Goal: Check status: Check status

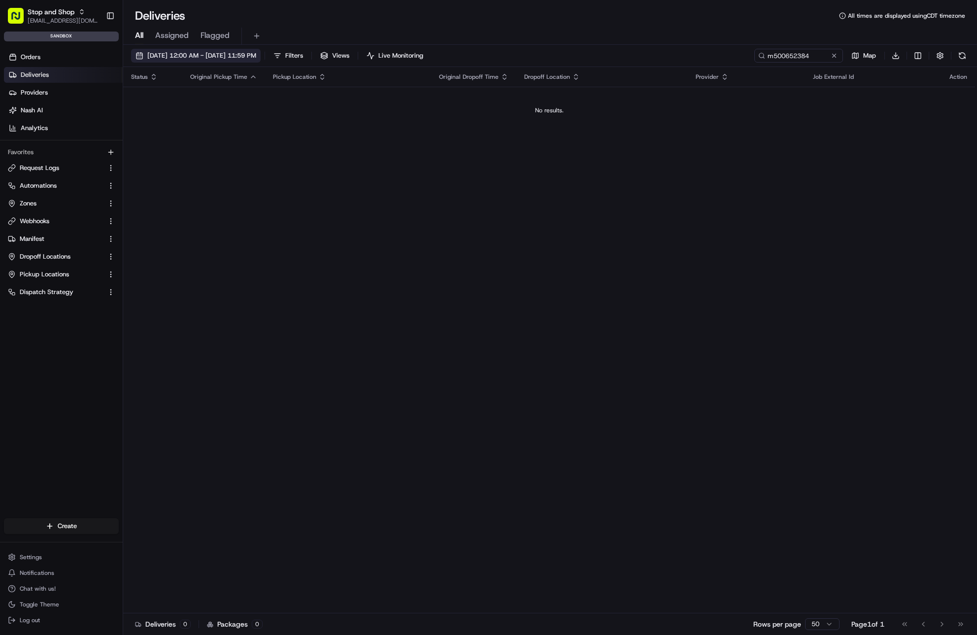
click at [216, 60] on span "[DATE] 12:00 AM - [DATE] 11:59 PM" at bounding box center [201, 55] width 109 height 9
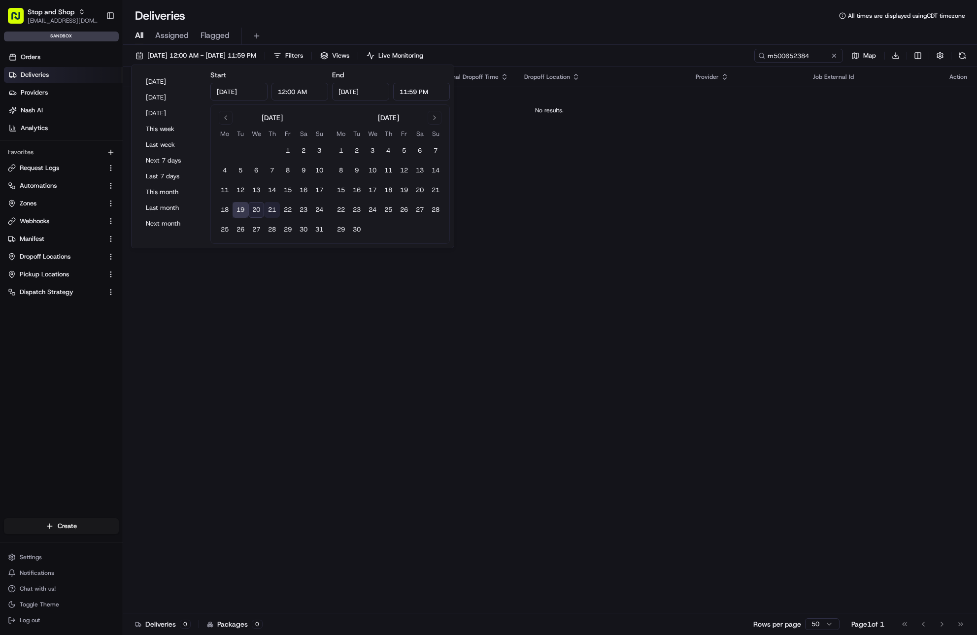
click at [264, 207] on button "21" at bounding box center [272, 210] width 16 height 16
type input "[DATE]"
click at [256, 208] on button "20" at bounding box center [256, 210] width 16 height 16
type input "[DATE]"
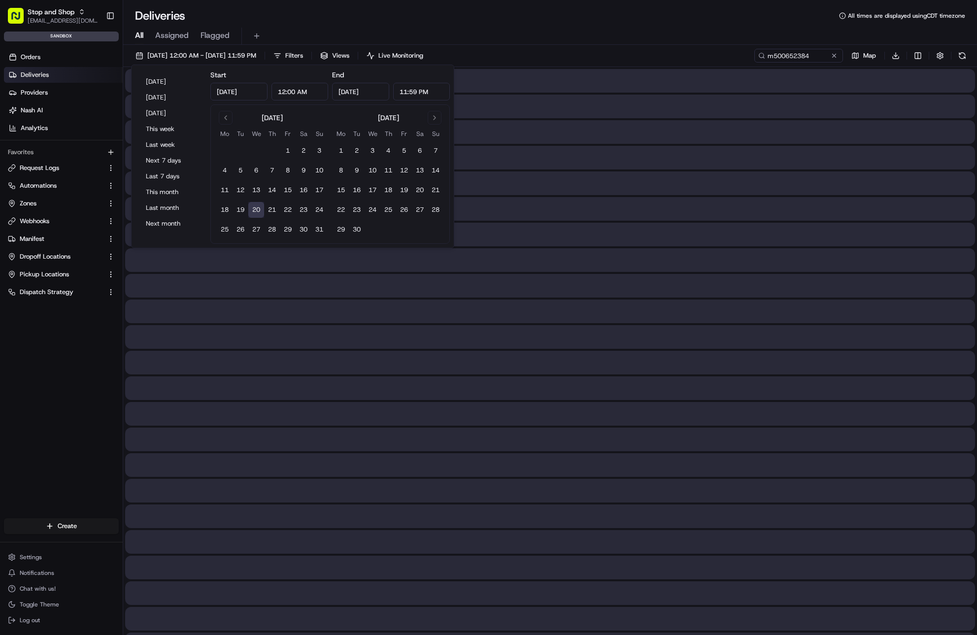
click at [256, 208] on button "20" at bounding box center [256, 210] width 16 height 16
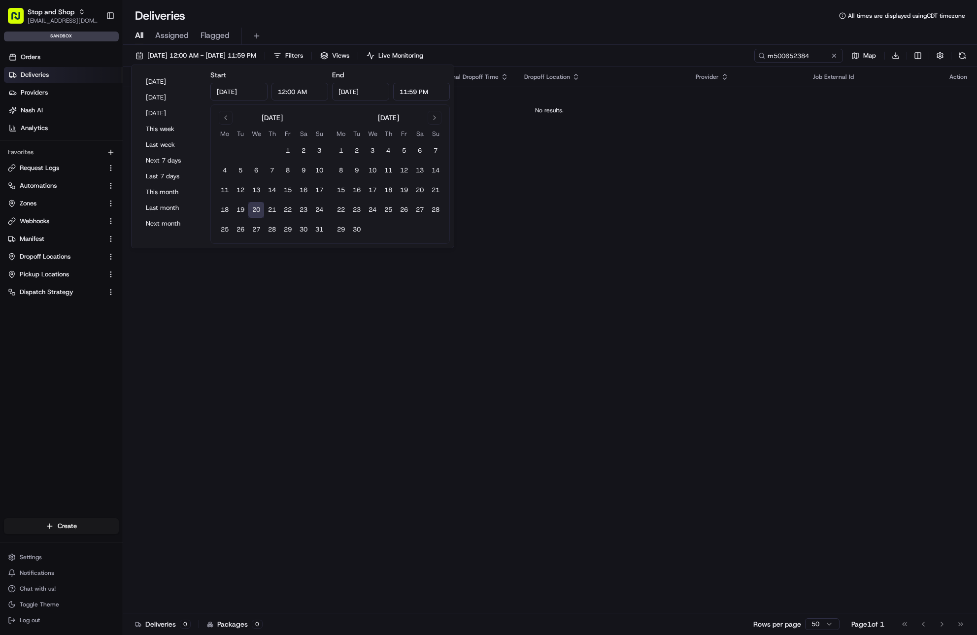
drag, startPoint x: 723, startPoint y: 408, endPoint x: 690, endPoint y: 381, distance: 42.6
click at [722, 408] on div "Status Original Pickup Time Pickup Location Original Dropoff Time Dropoff Locat…" at bounding box center [549, 340] width 852 height 546
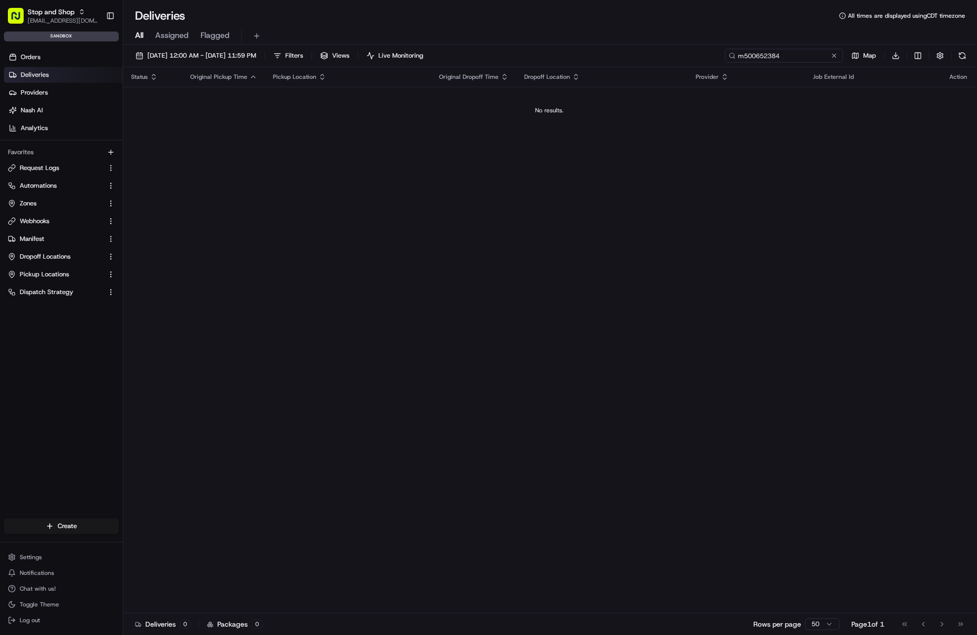
click at [789, 54] on input "m50065​2384" at bounding box center [783, 56] width 118 height 14
paste input "m50065​"
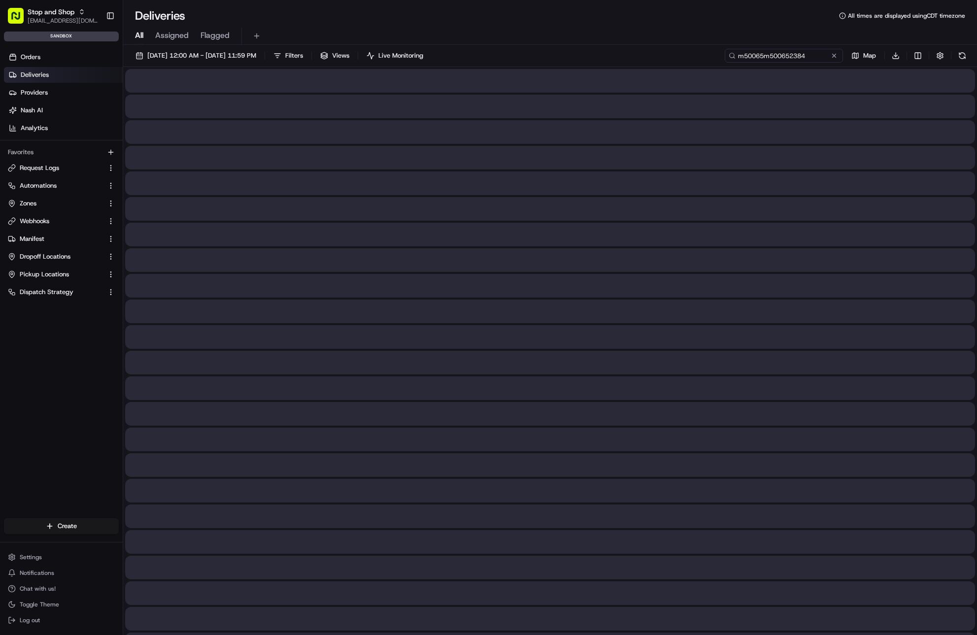
click at [790, 50] on input "m50065​m50065​2384" at bounding box center [783, 56] width 118 height 14
click at [789, 50] on input "m50065​m50065​2384" at bounding box center [783, 56] width 118 height 14
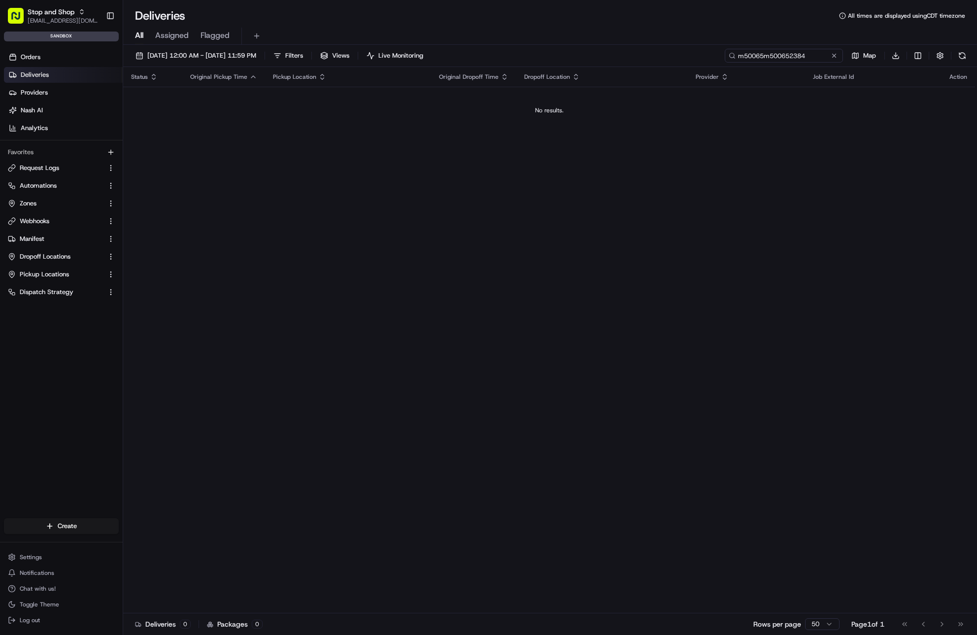
type input "m50065​m50065​2384"
click at [792, 68] on th "Provider" at bounding box center [746, 77] width 117 height 20
click at [792, 61] on input "m50065​m50065​2384" at bounding box center [783, 56] width 118 height 14
click at [793, 61] on input "m50065​m50065​2384" at bounding box center [783, 56] width 118 height 14
drag, startPoint x: 830, startPoint y: 57, endPoint x: 817, endPoint y: 60, distance: 13.1
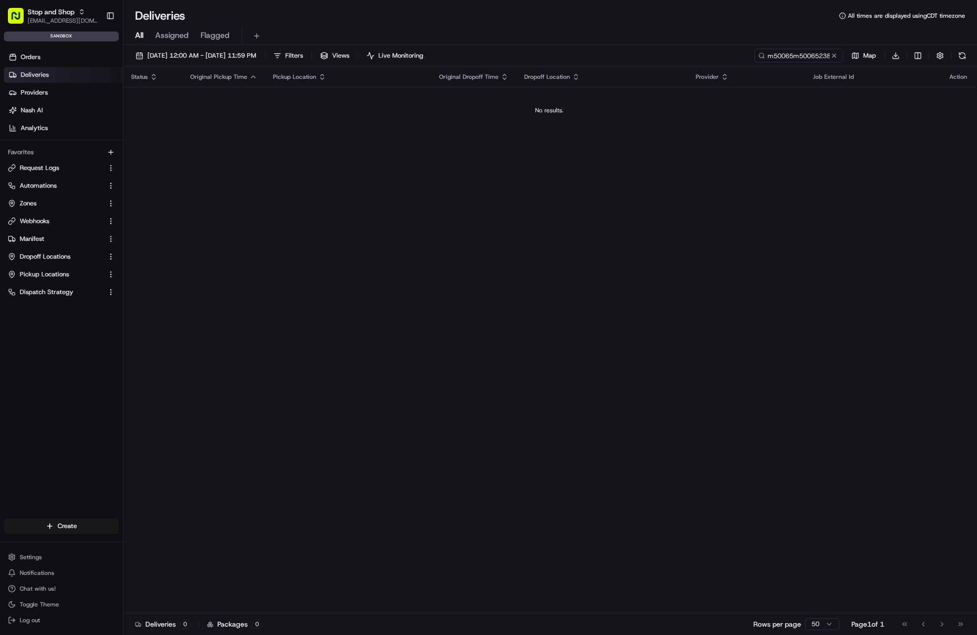
click at [829, 57] on button at bounding box center [834, 56] width 10 height 10
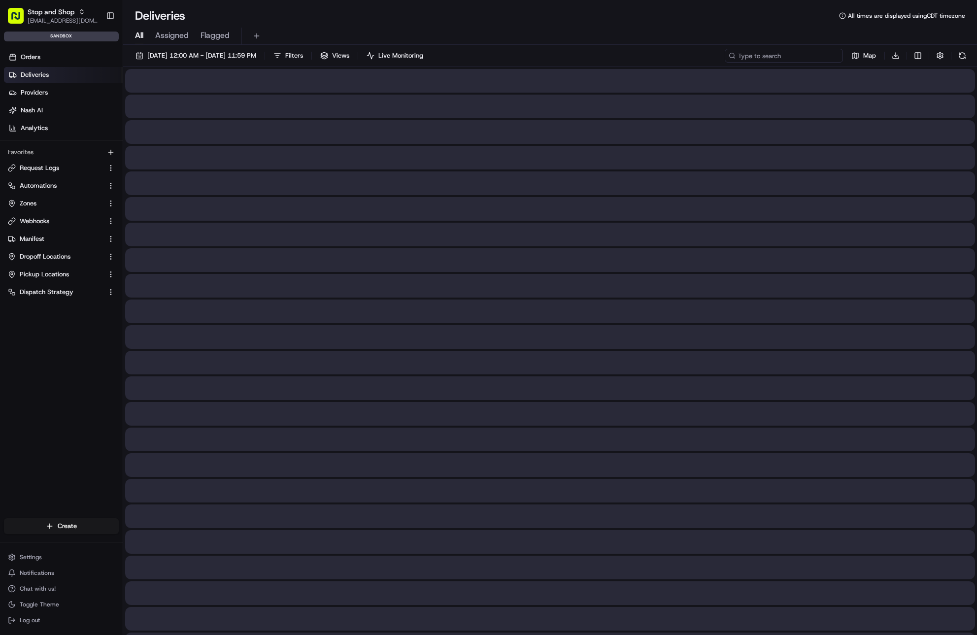
click at [794, 59] on input at bounding box center [783, 56] width 118 height 14
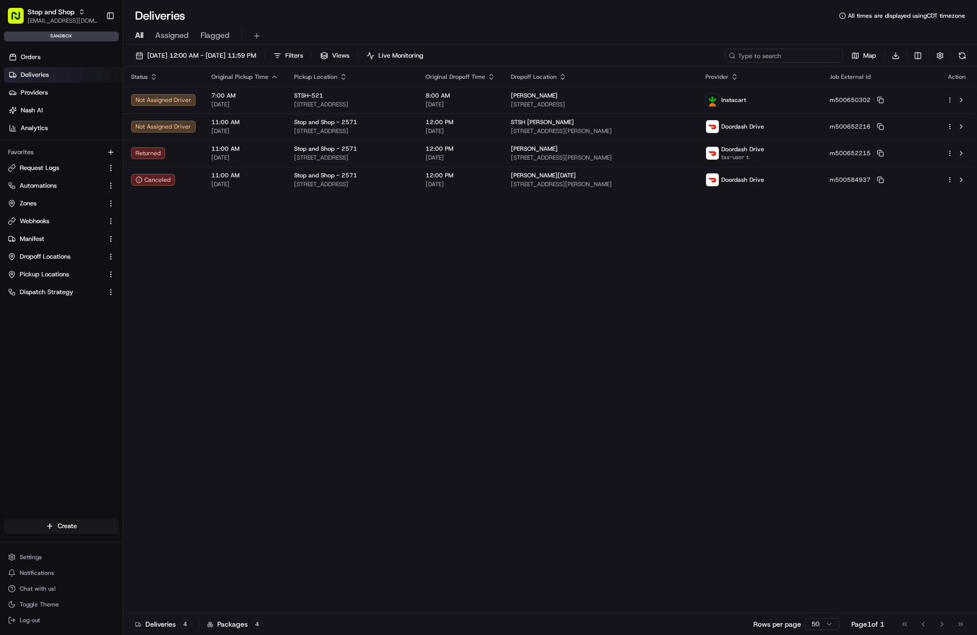
paste input "m50065​2384"
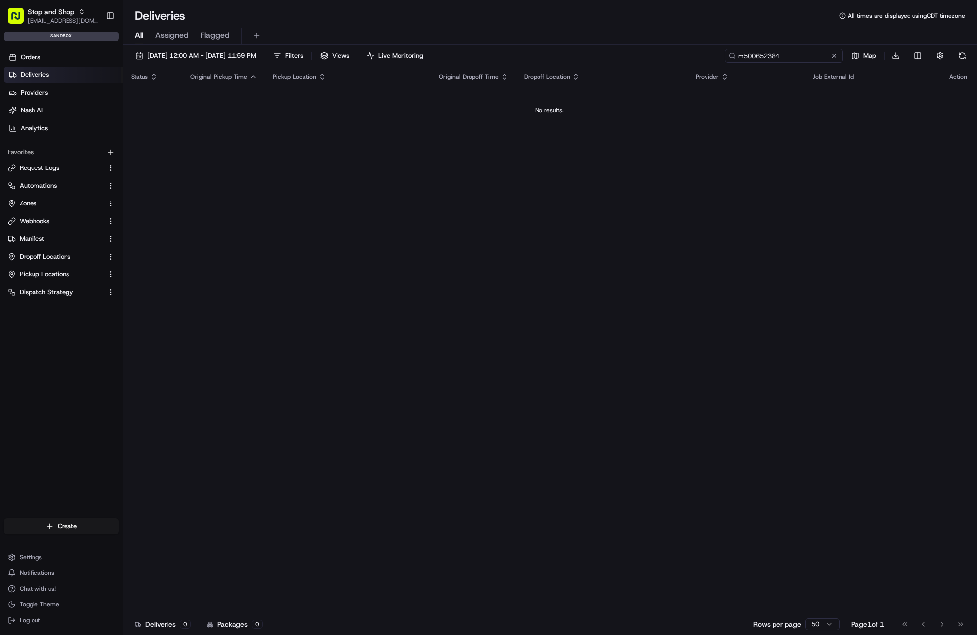
type input "m50065​2384"
click at [659, 185] on div "Status Original Pickup Time Pickup Location Original Dropoff Time Dropoff Locat…" at bounding box center [549, 340] width 852 height 546
click at [209, 57] on span "[DATE] 12:00 AM - [DATE] 11:59 PM" at bounding box center [201, 55] width 109 height 9
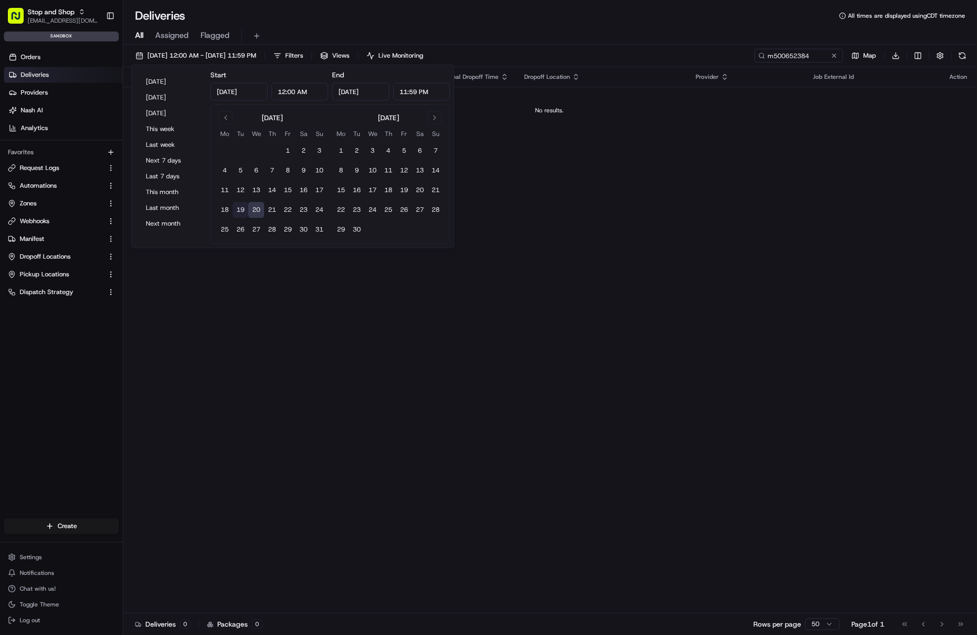
click at [241, 209] on button "19" at bounding box center [240, 210] width 16 height 16
type input "[DATE]"
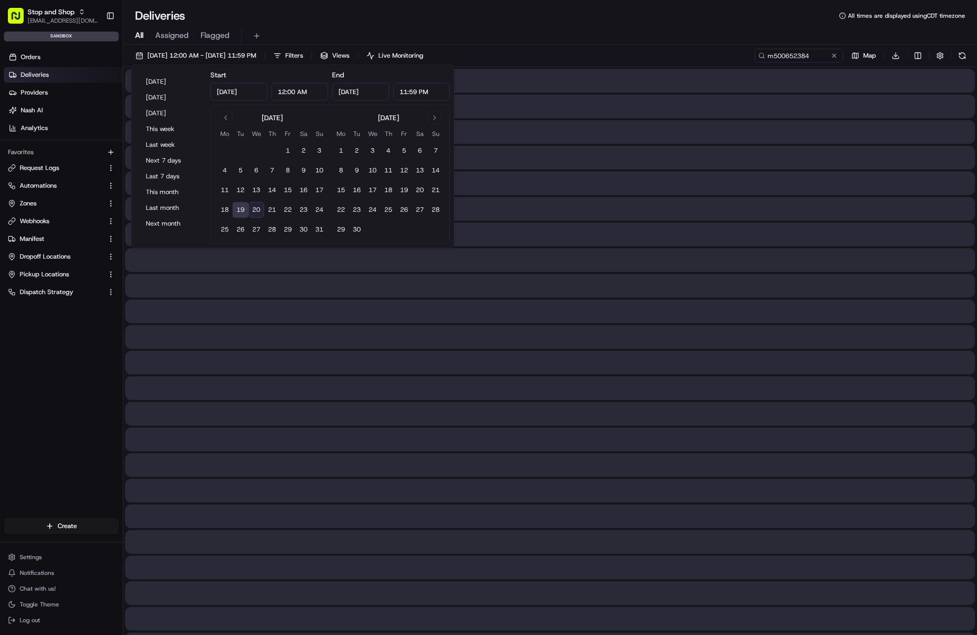
click at [241, 209] on button "19" at bounding box center [240, 210] width 16 height 16
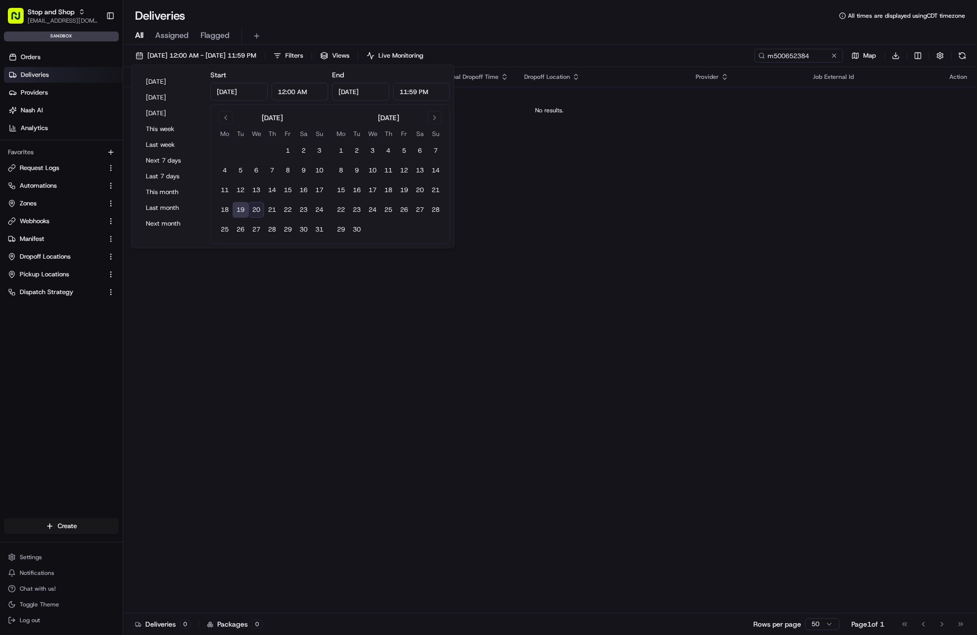
click at [635, 111] on div "No results." at bounding box center [549, 110] width 844 height 8
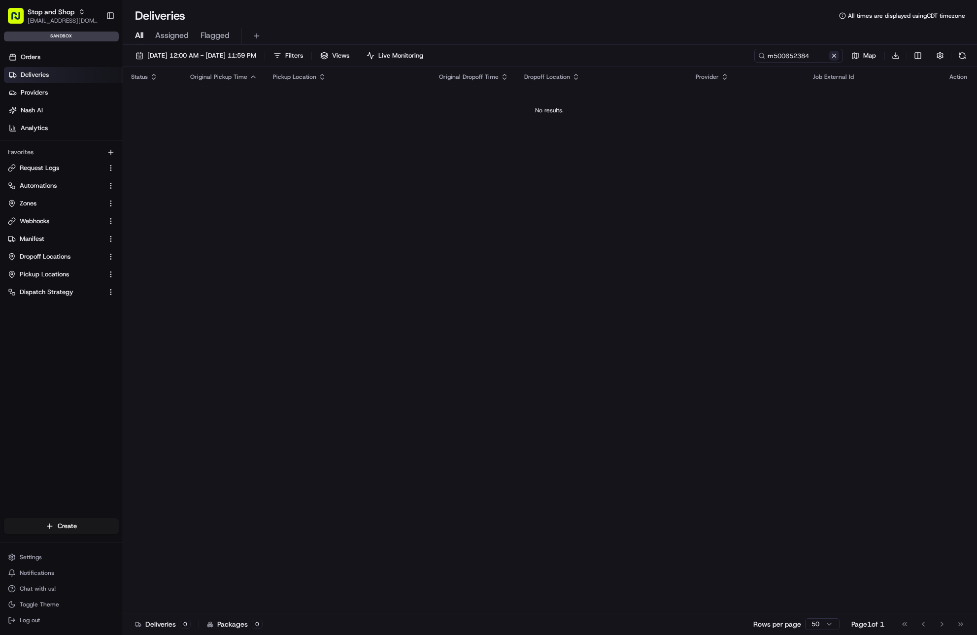
click at [835, 53] on button at bounding box center [834, 56] width 10 height 10
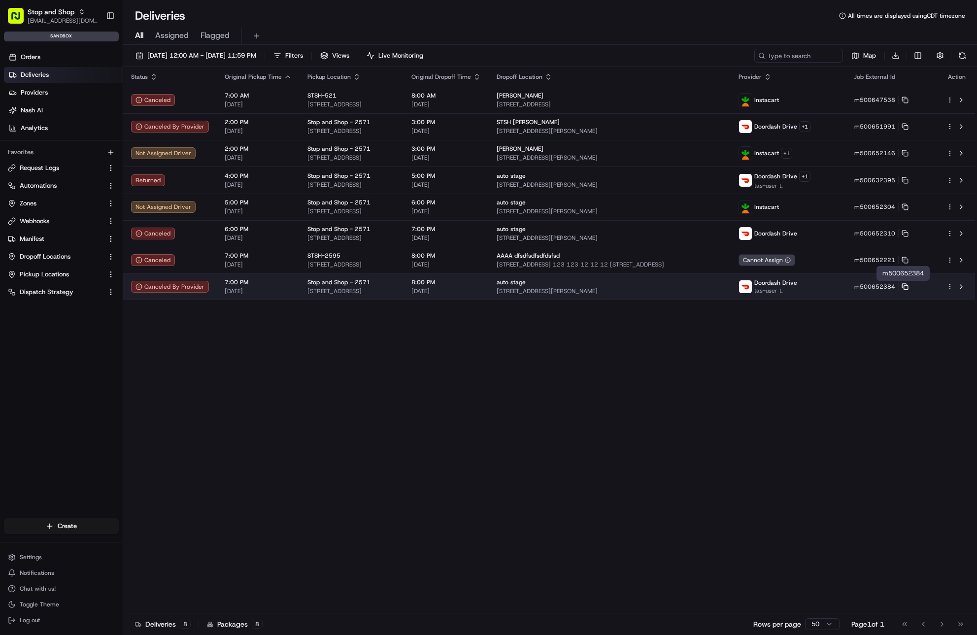
click at [906, 284] on icon at bounding box center [904, 286] width 4 height 4
click at [362, 295] on span "[STREET_ADDRESS]" at bounding box center [351, 291] width 88 height 8
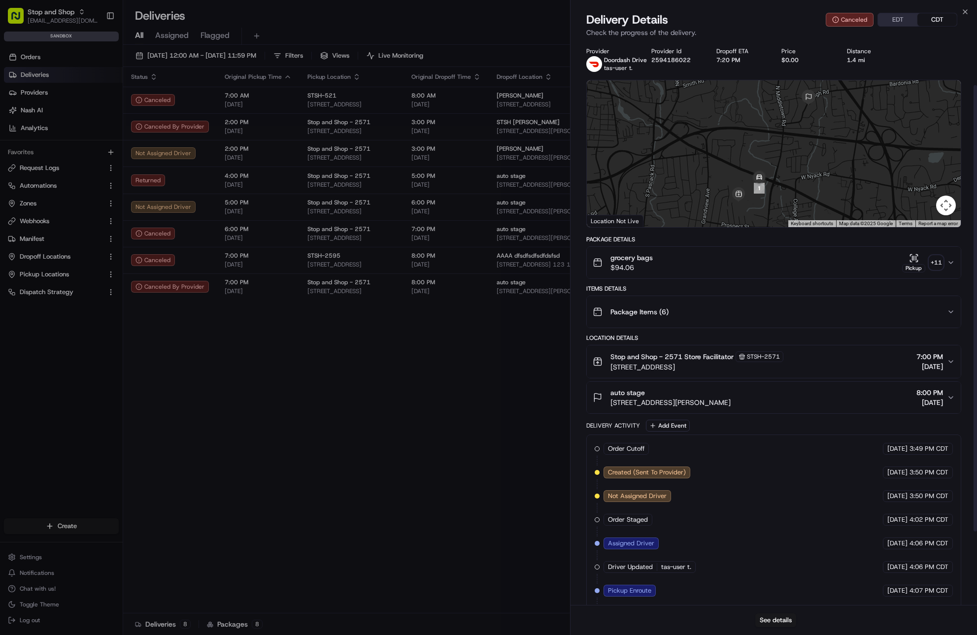
scroll to position [148, 0]
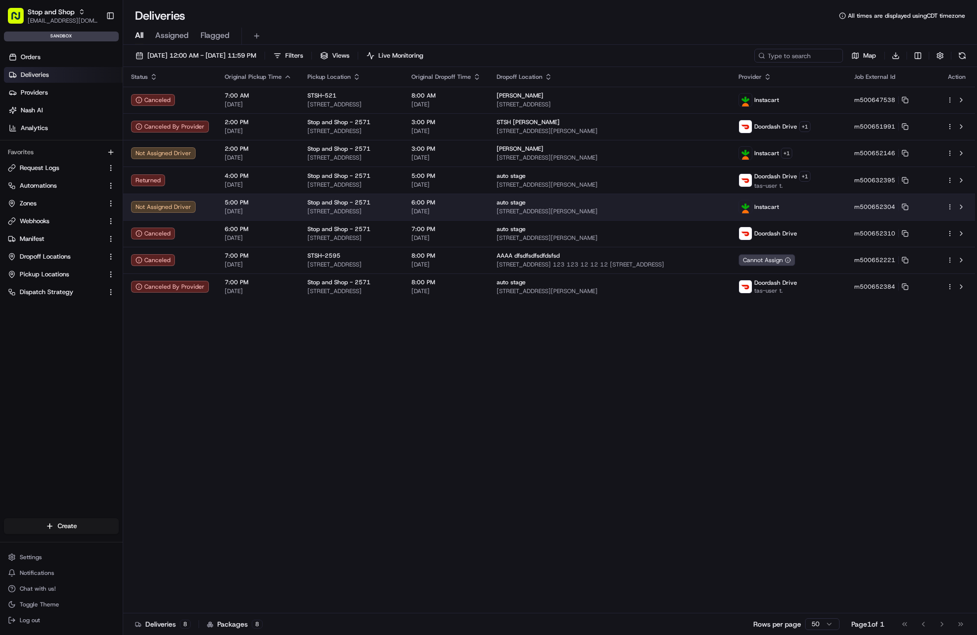
click at [293, 197] on td "5:00 PM [DATE]" at bounding box center [258, 207] width 83 height 27
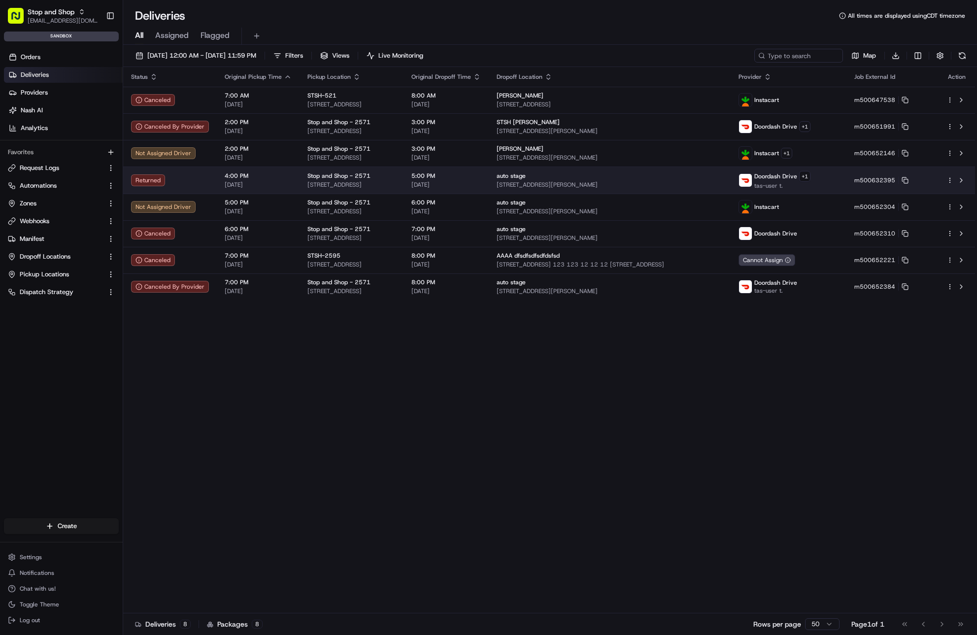
click at [307, 181] on span "[STREET_ADDRESS]" at bounding box center [351, 185] width 88 height 8
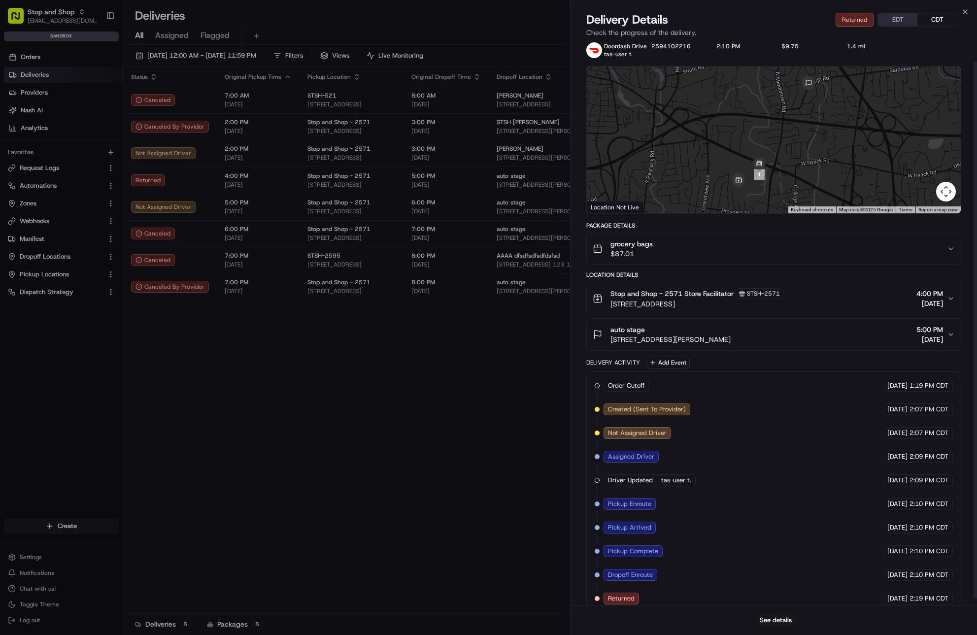
scroll to position [28, 0]
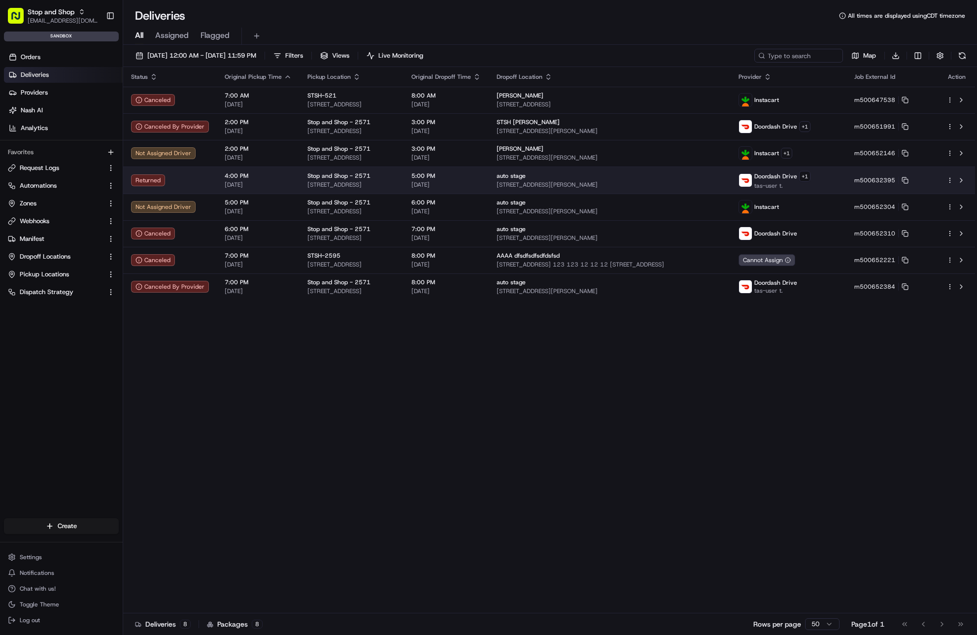
click at [382, 180] on div "Stop and Shop - [STREET_ADDRESS]" at bounding box center [351, 180] width 88 height 17
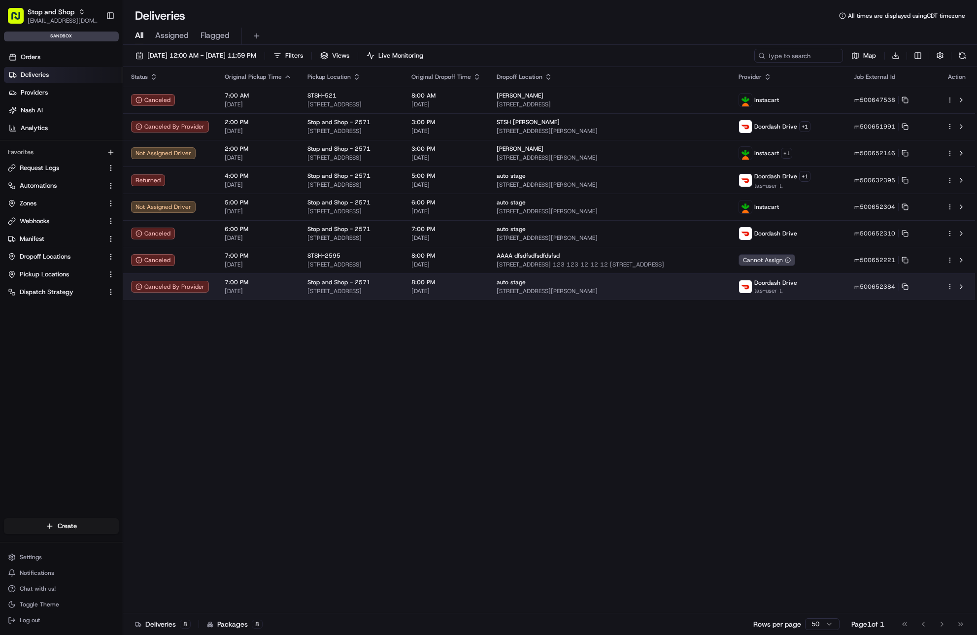
click at [526, 284] on span "auto stage" at bounding box center [510, 282] width 29 height 8
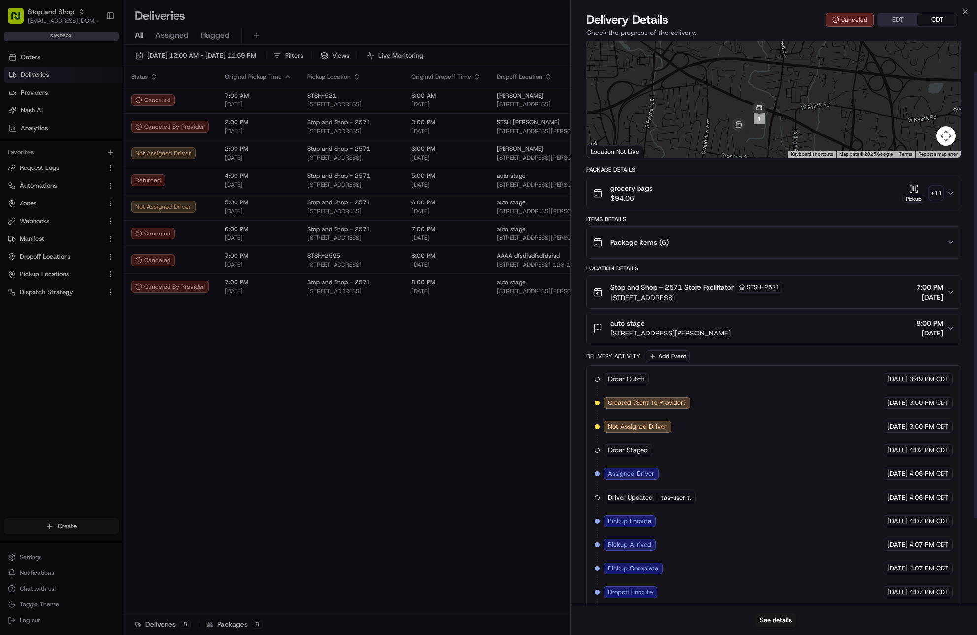
scroll to position [148, 0]
